Goal: Information Seeking & Learning: Learn about a topic

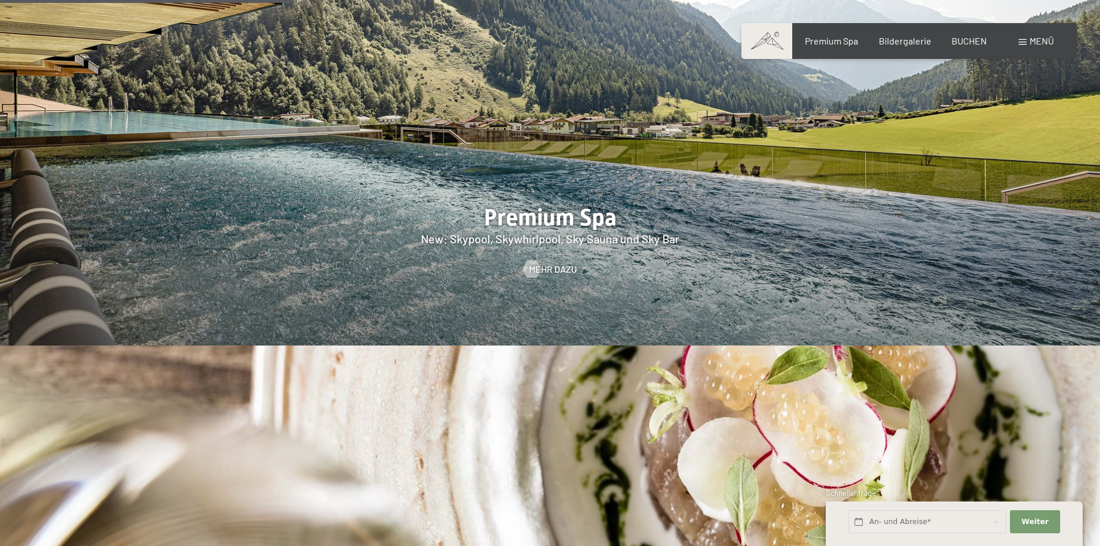
scroll to position [1732, 0]
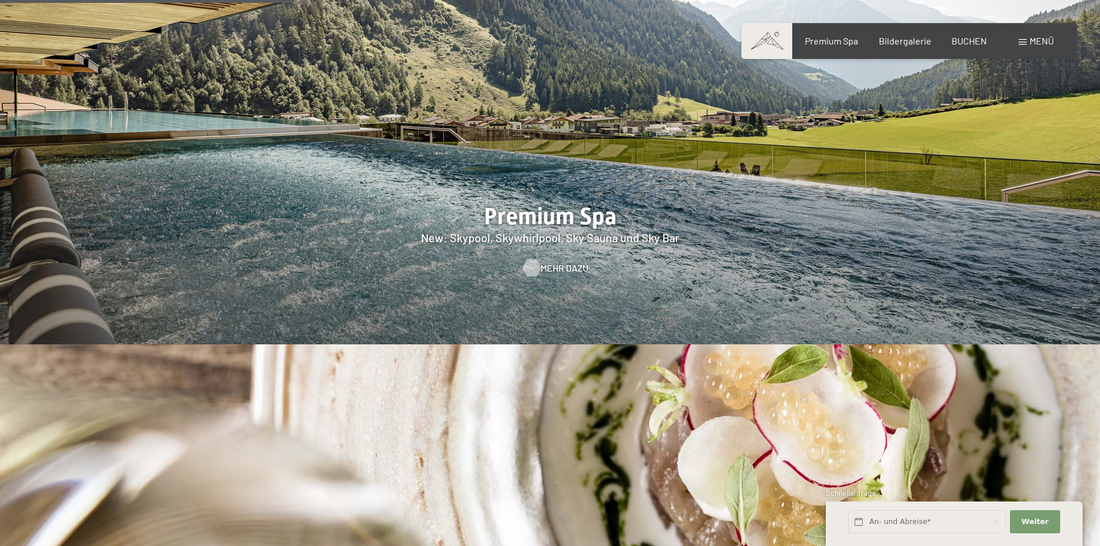
click at [558, 262] on span "Mehr dazu" at bounding box center [565, 268] width 48 height 13
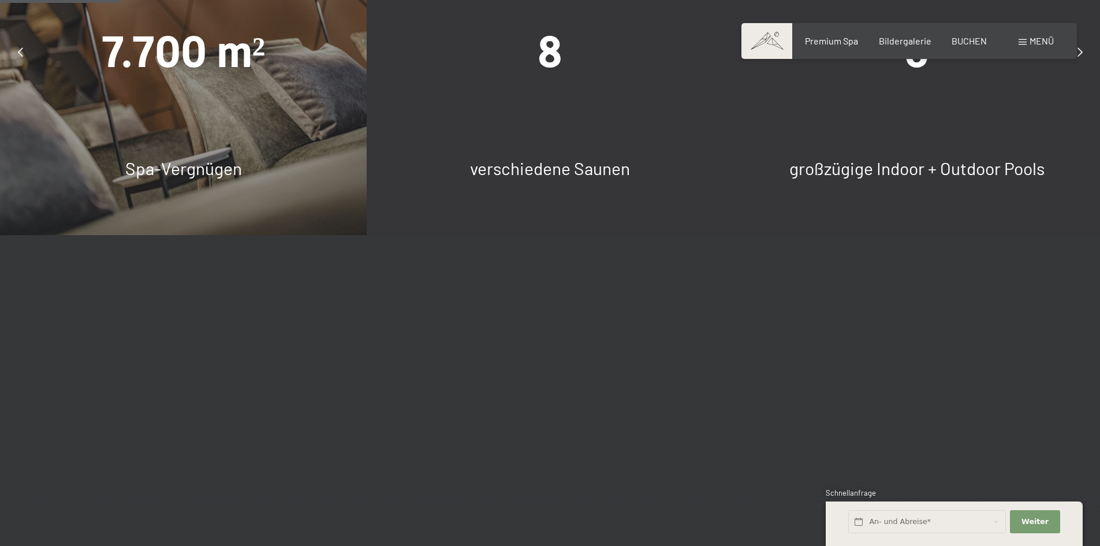
scroll to position [1039, 0]
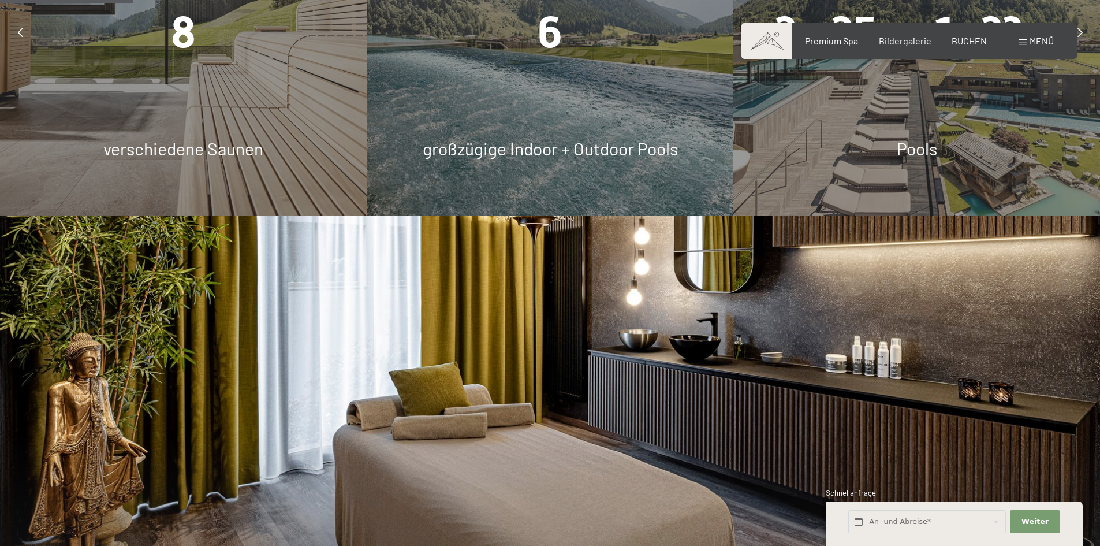
click at [187, 35] on span "8" at bounding box center [183, 32] width 25 height 51
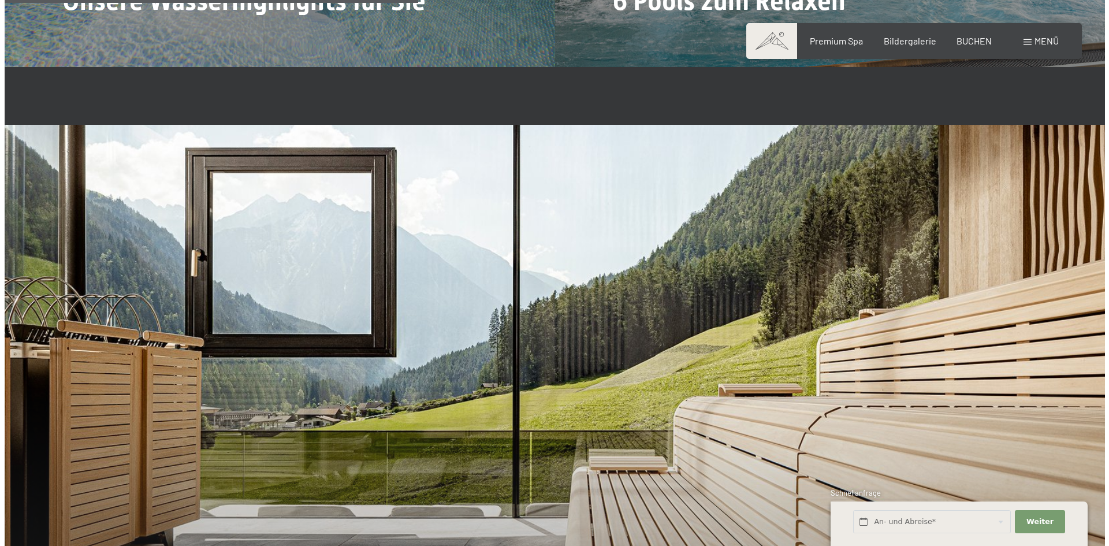
scroll to position [3523, 0]
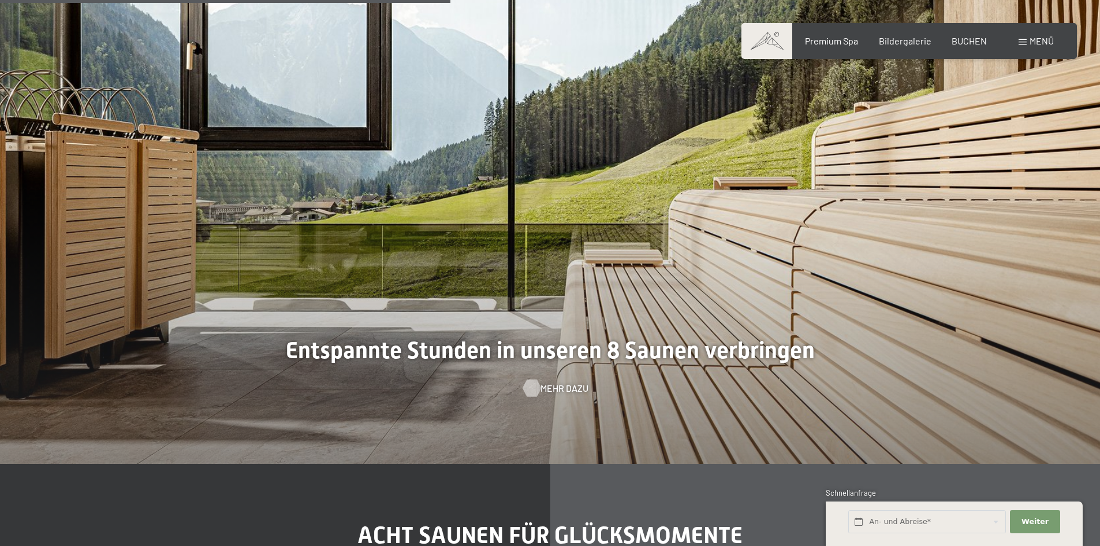
click at [561, 393] on span "Mehr dazu" at bounding box center [565, 388] width 48 height 13
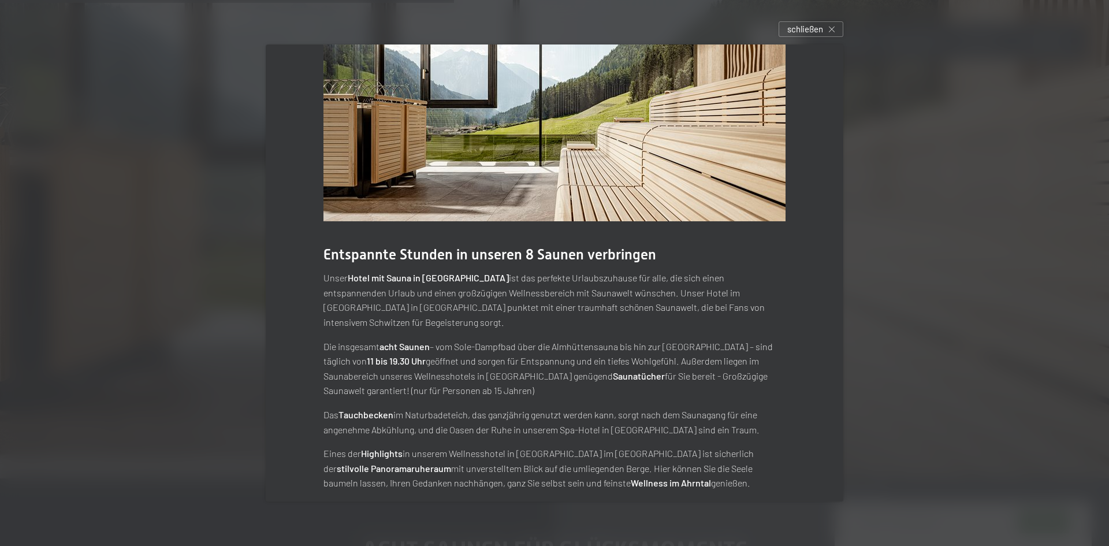
scroll to position [0, 0]
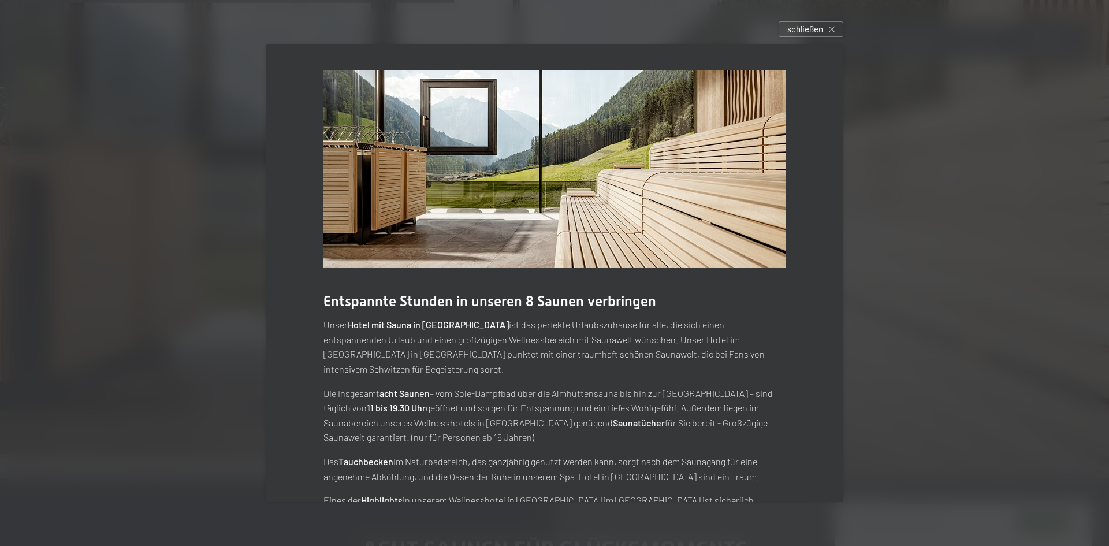
click at [686, 204] on img at bounding box center [554, 168] width 462 height 197
click at [533, 261] on img at bounding box center [554, 168] width 462 height 197
click at [505, 386] on p "Die insgesamt acht Saunen – vom Sole-Dampfbad über die Almhüttensauna bis hin z…" at bounding box center [554, 415] width 462 height 59
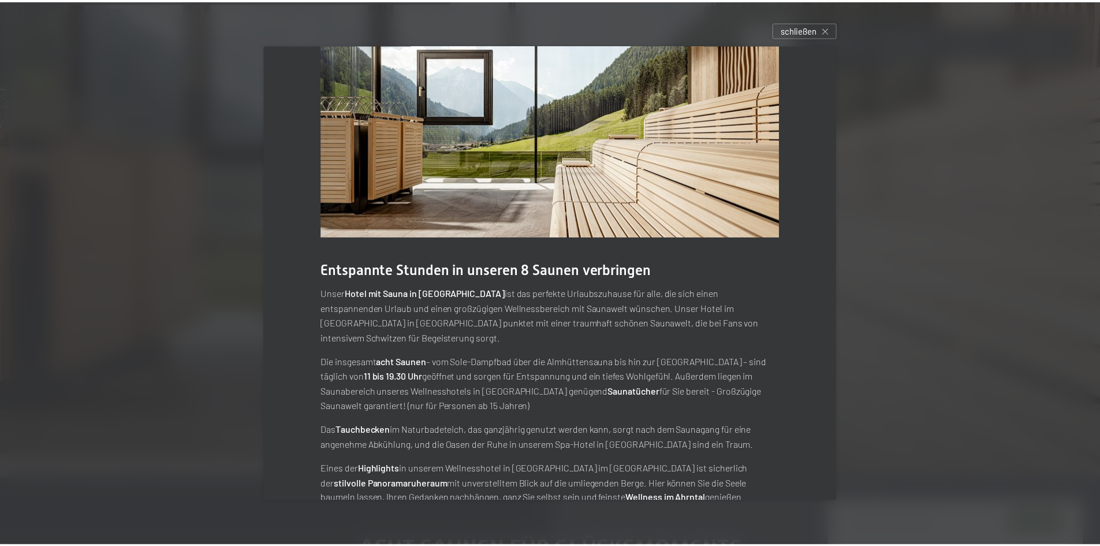
scroll to position [47, 0]
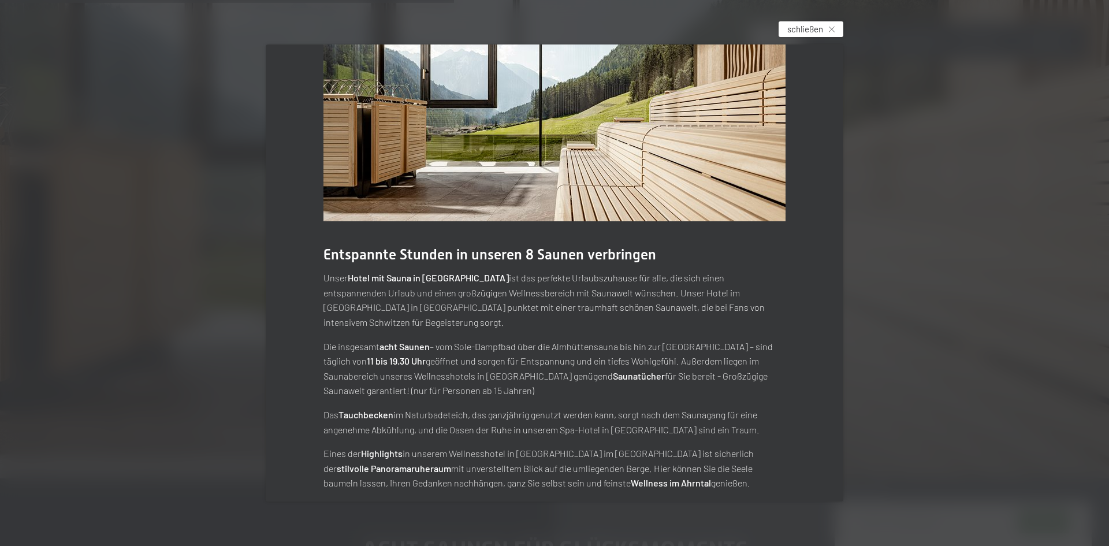
click at [802, 31] on span "schließen" at bounding box center [805, 29] width 36 height 12
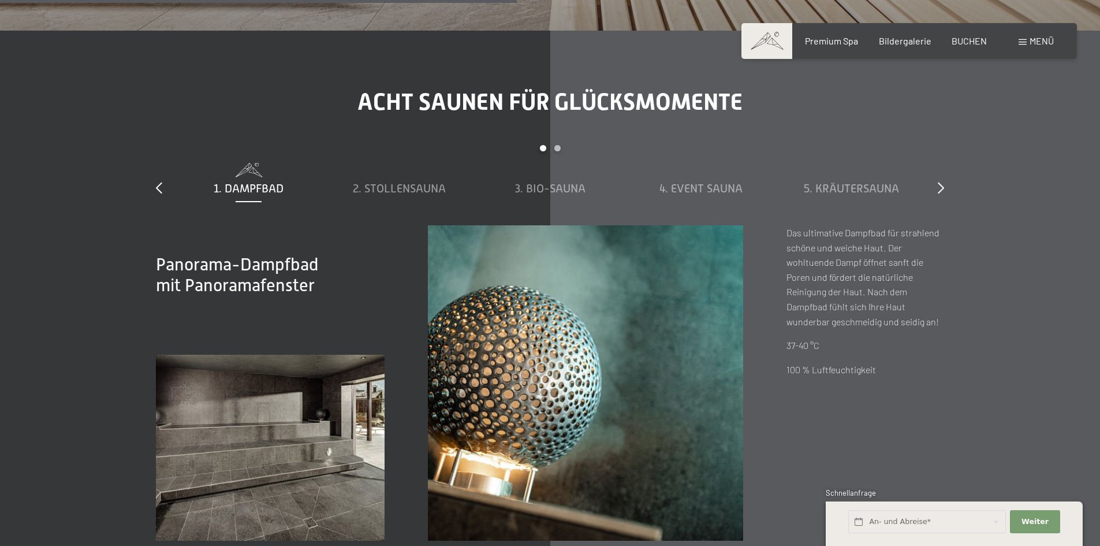
scroll to position [4042, 0]
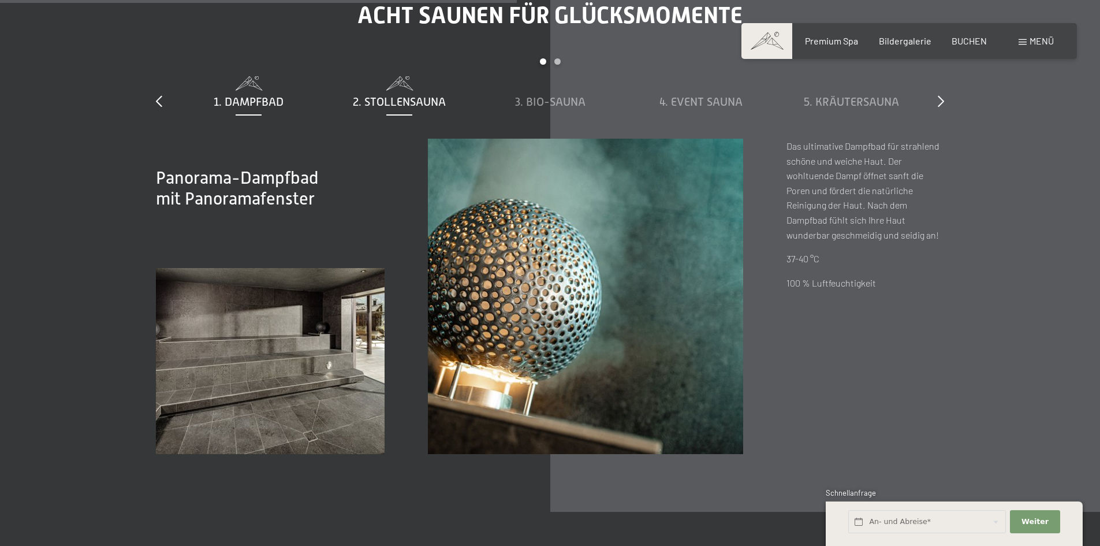
click at [400, 107] on span "2. Stollensauna" at bounding box center [399, 101] width 93 height 13
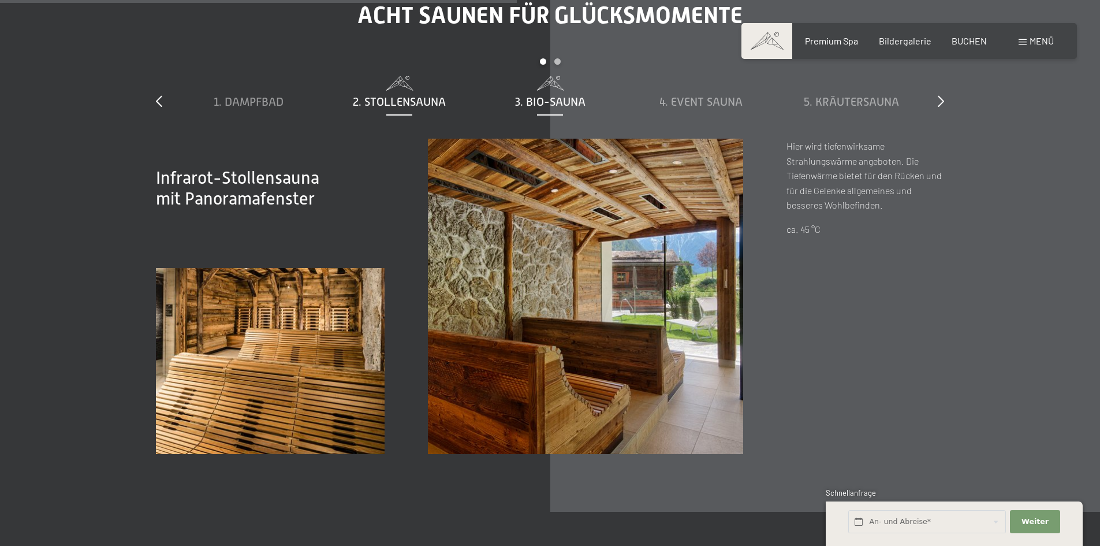
click at [553, 100] on span "3. Bio-Sauna" at bounding box center [550, 101] width 70 height 13
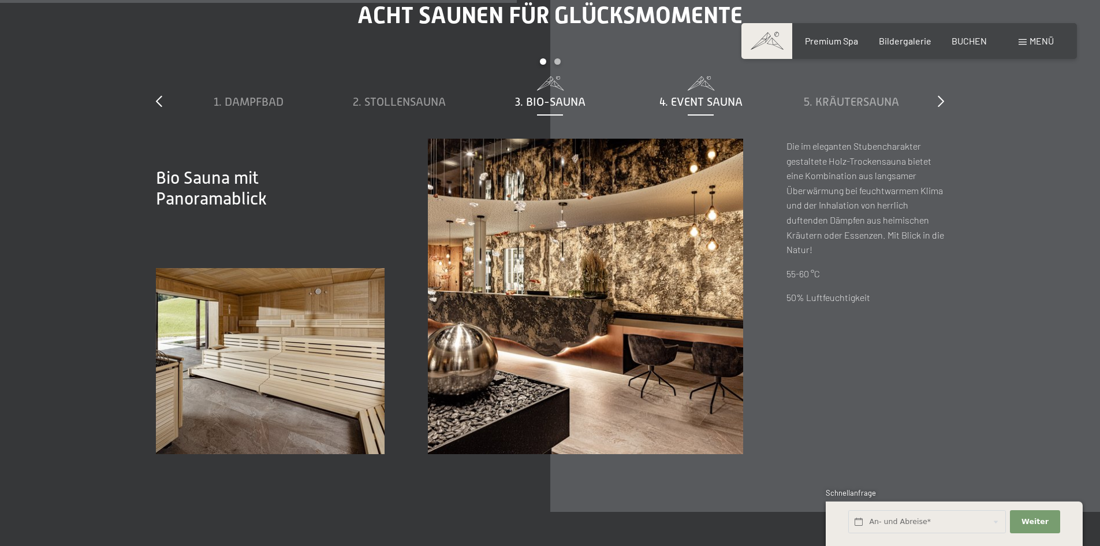
click at [673, 102] on span "4. Event Sauna" at bounding box center [700, 101] width 83 height 13
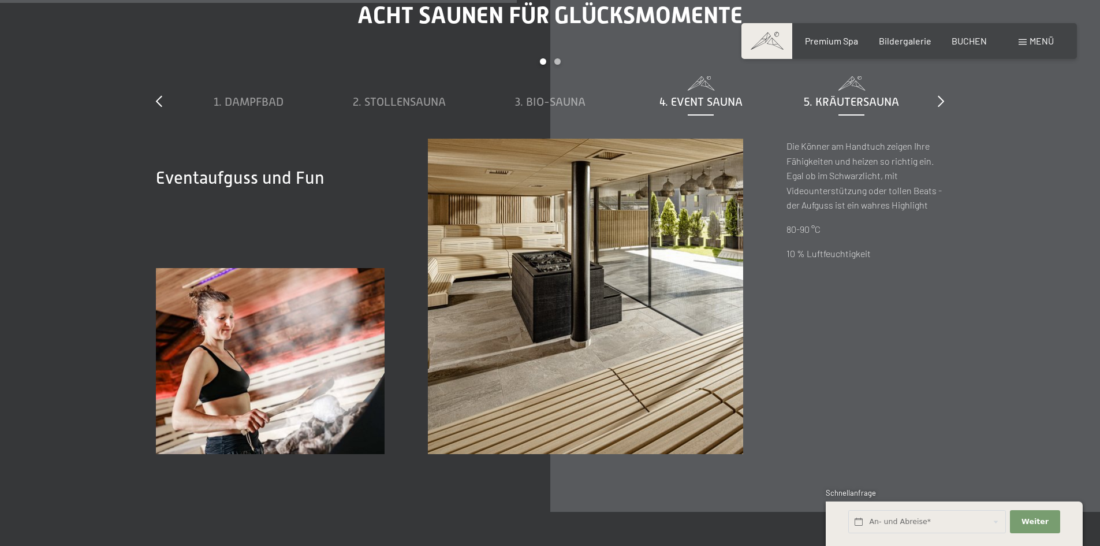
click at [859, 91] on div "5. Kräutersauna" at bounding box center [851, 92] width 139 height 33
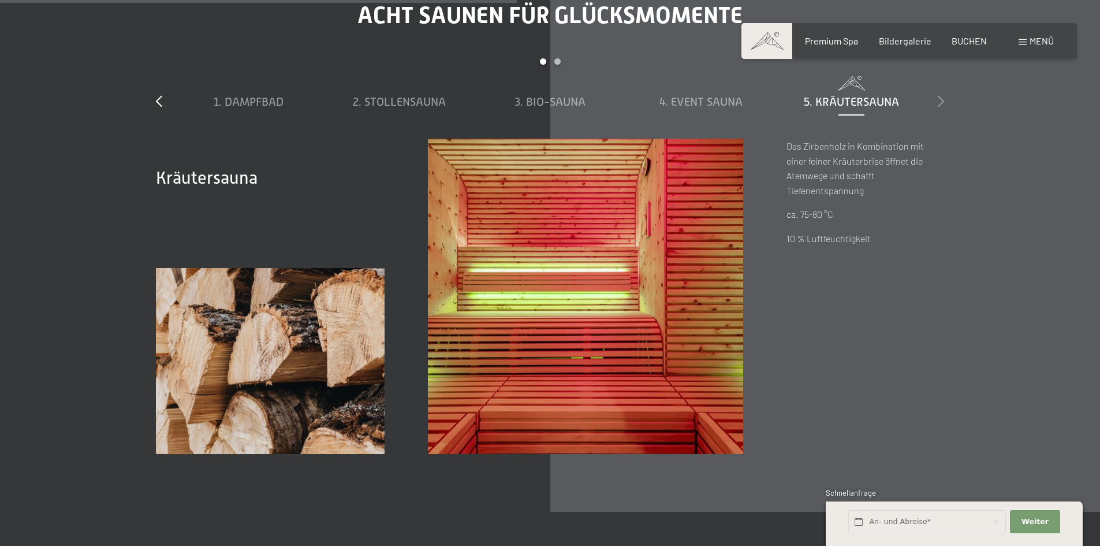
click at [942, 97] on icon at bounding box center [941, 101] width 6 height 12
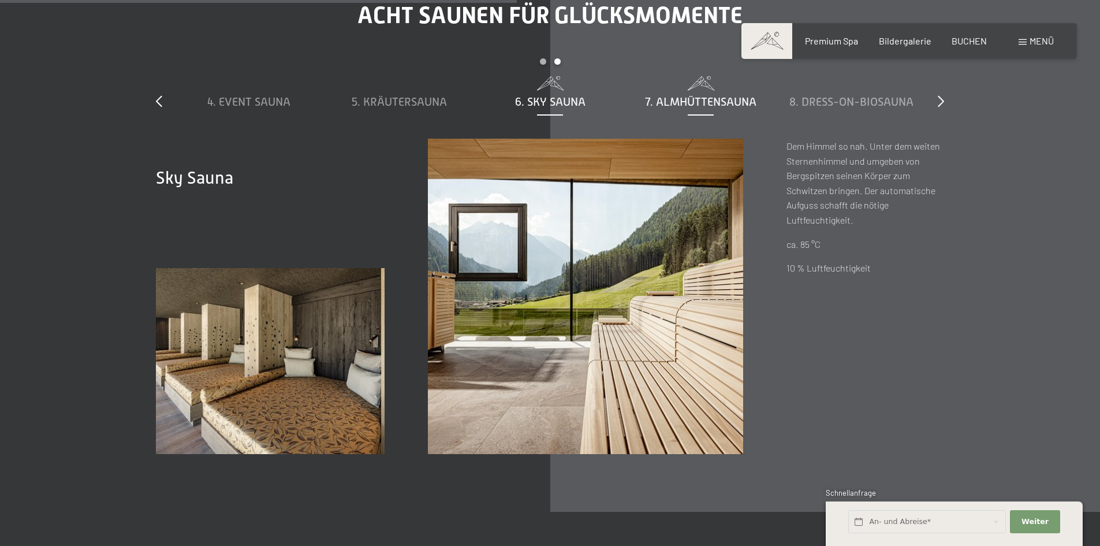
click at [715, 108] on div "7. Almhüttensauna" at bounding box center [700, 102] width 139 height 16
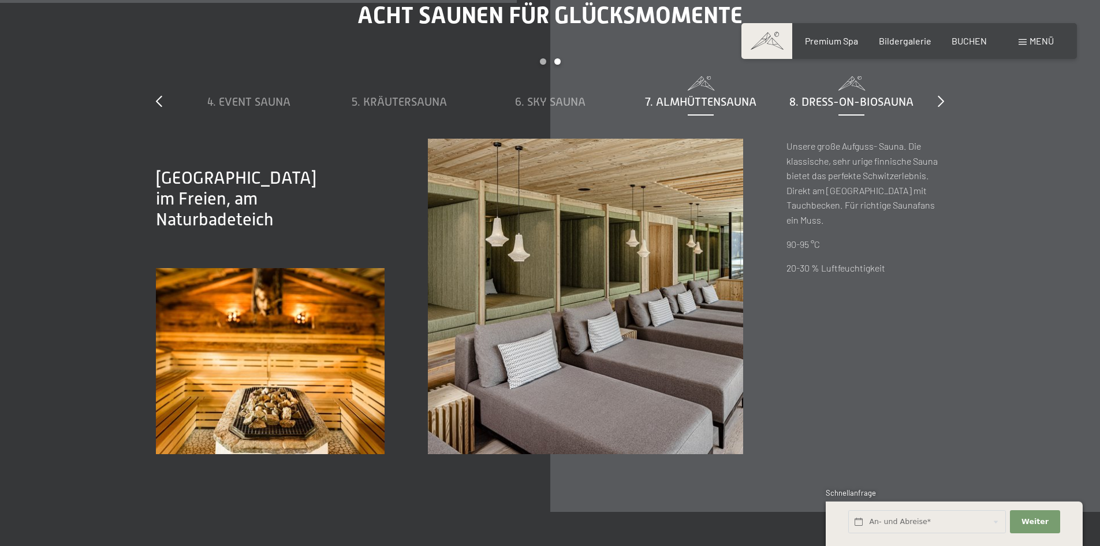
click at [823, 107] on span "8. Dress-on-Biosauna" at bounding box center [851, 101] width 124 height 13
